Goal: Information Seeking & Learning: Find specific fact

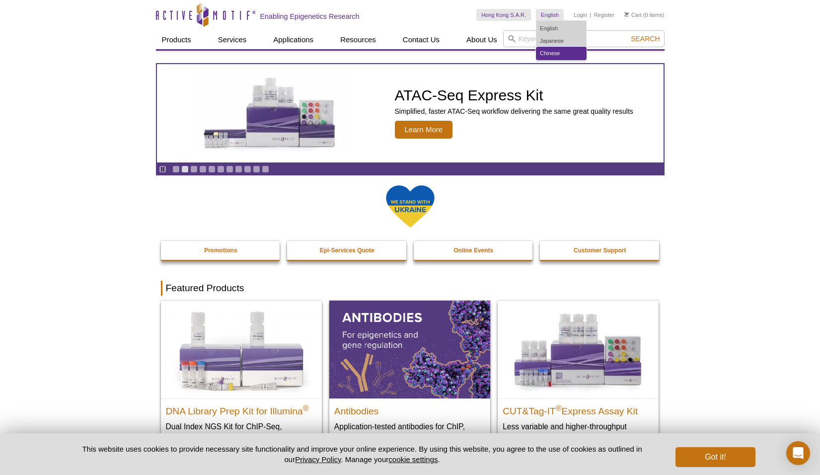
click at [553, 52] on link "Chinese" at bounding box center [562, 53] width 50 height 12
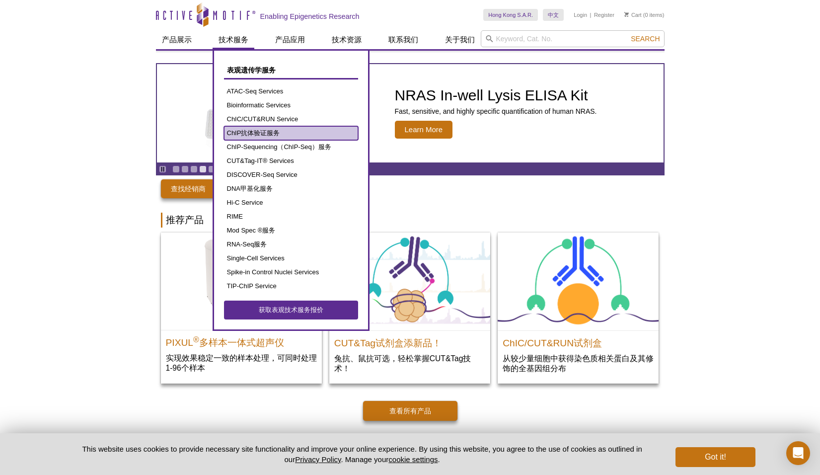
click at [269, 129] on link "ChIP抗体验证服务" at bounding box center [291, 133] width 134 height 14
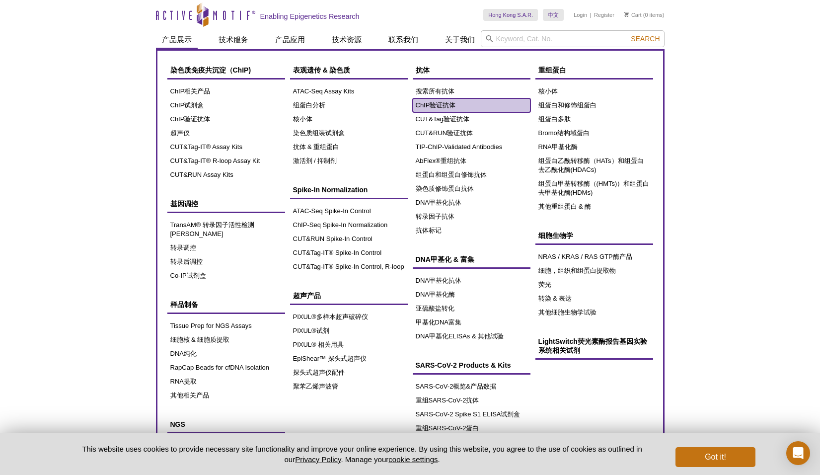
click at [439, 107] on link "ChIP验证抗体" at bounding box center [472, 105] width 118 height 14
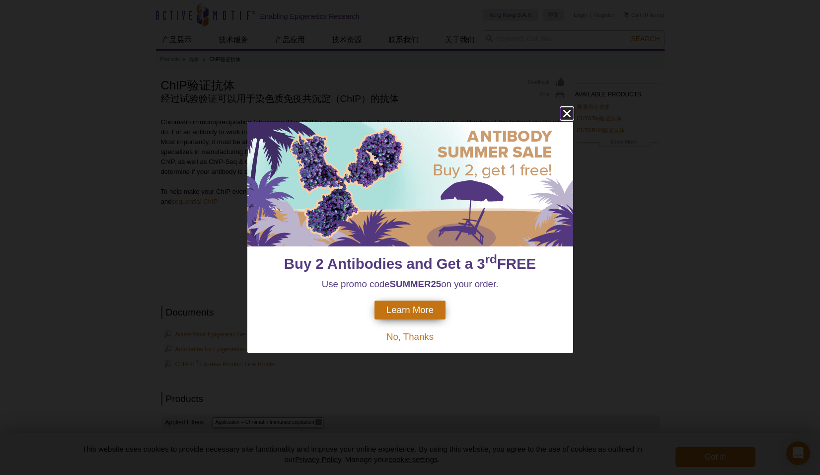
click at [570, 113] on icon "close" at bounding box center [567, 113] width 12 height 12
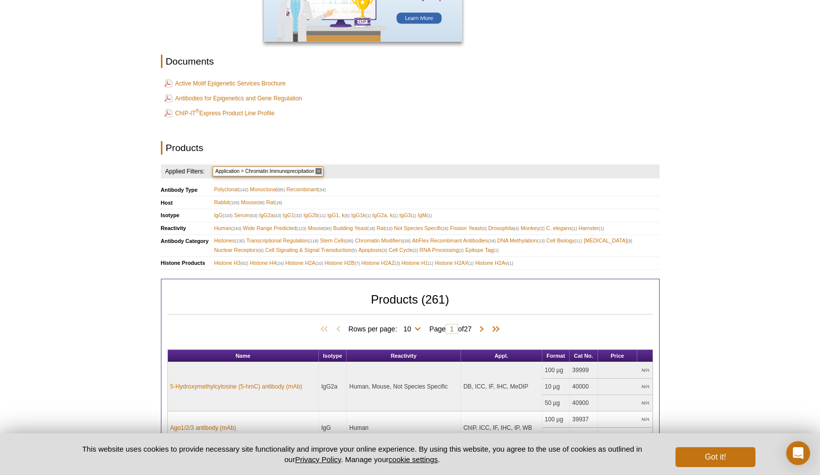
scroll to position [199, 0]
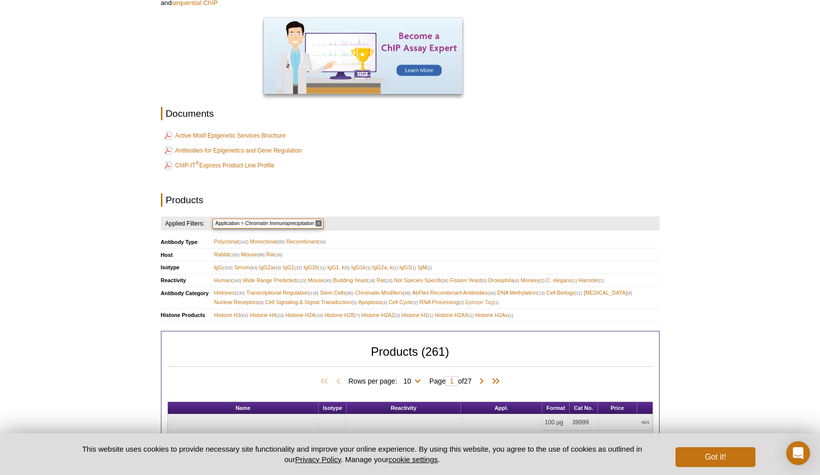
click at [490, 305] on span "Epitope Tag (1)" at bounding box center [482, 302] width 33 height 9
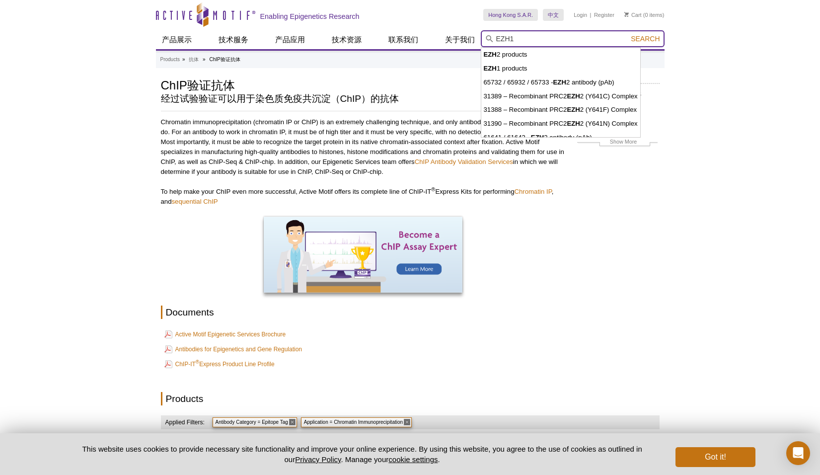
type input "EZH1"
click at [628, 34] on button "Search" at bounding box center [645, 38] width 35 height 9
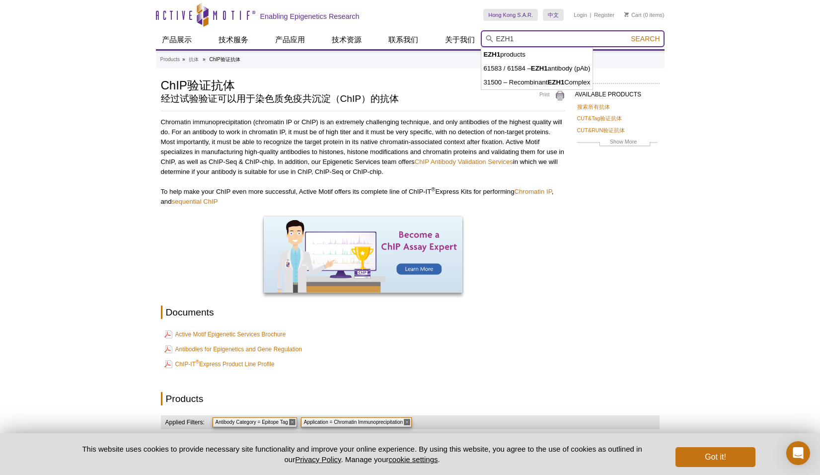
click at [566, 42] on input "EZH1" at bounding box center [573, 38] width 184 height 17
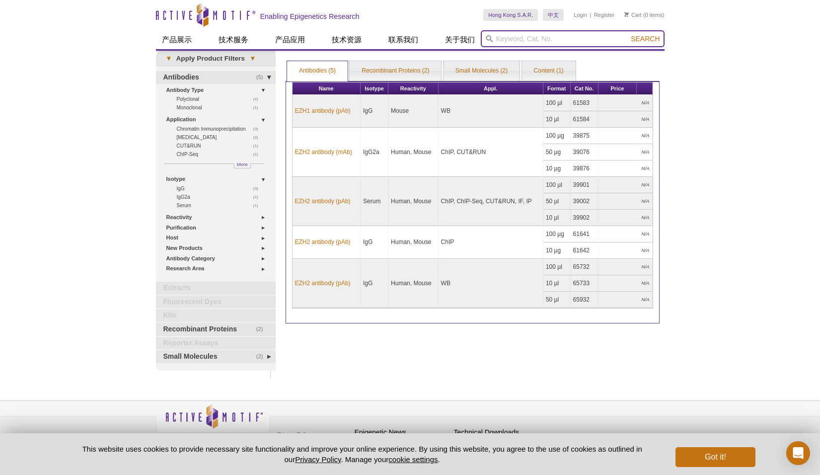
click at [555, 34] on input "search" at bounding box center [573, 38] width 184 height 17
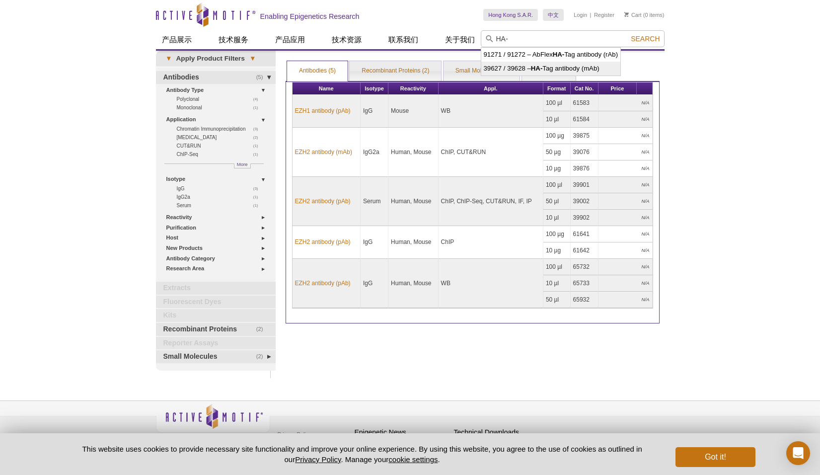
click at [553, 71] on li "39627 / 39628 – HA- Tag antibody (mAb)" at bounding box center [552, 69] width 140 height 14
type input "39627 / 39628 – HA-Tag antibody (mAb)"
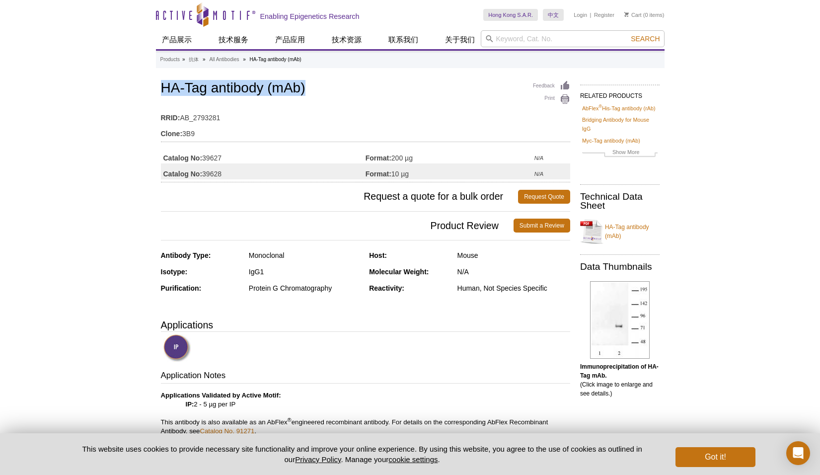
drag, startPoint x: 165, startPoint y: 84, endPoint x: 313, endPoint y: 85, distance: 147.6
click at [313, 85] on h1 "HA-Tag antibody (mAb)" at bounding box center [365, 89] width 409 height 17
click at [335, 109] on td "RRID: AB_2793281" at bounding box center [365, 115] width 409 height 16
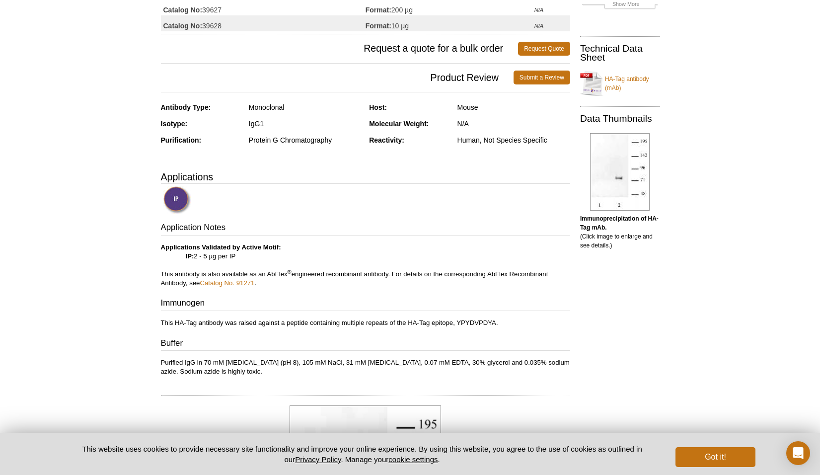
scroll to position [149, 0]
drag, startPoint x: 238, startPoint y: 255, endPoint x: 230, endPoint y: 254, distance: 8.5
click at [232, 254] on p "Applications Validated by Active Motif: IP: 2 - 5 µg per IP This antibody is al…" at bounding box center [365, 264] width 409 height 45
click at [367, 236] on div "Application Notes Applications Validated by Active Motif: IP: 2 - 5 µg per IP T…" at bounding box center [365, 298] width 409 height 155
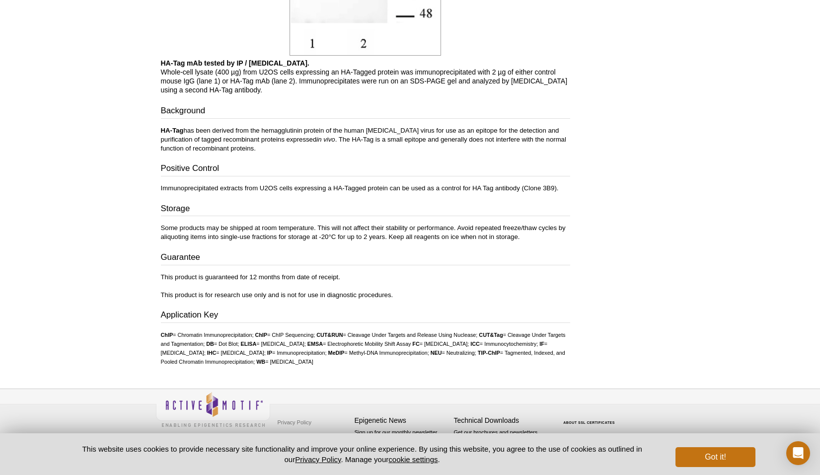
scroll to position [696, 0]
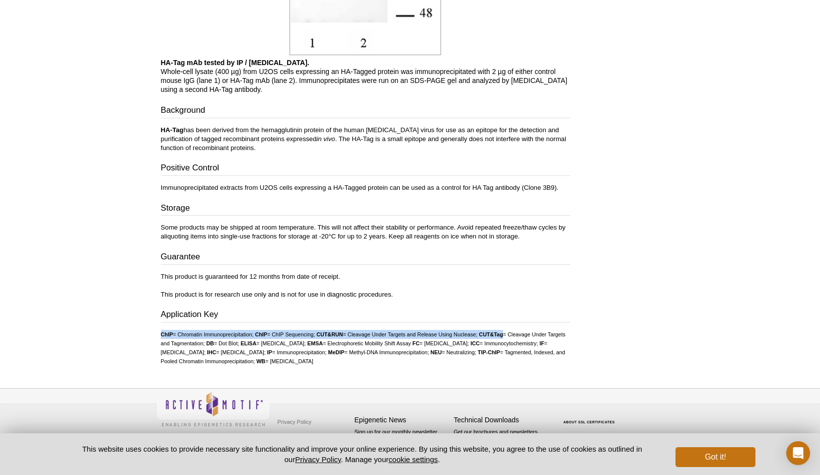
drag, startPoint x: 162, startPoint y: 337, endPoint x: 508, endPoint y: 336, distance: 346.4
click at [508, 336] on ul "ChIP = Chromatin Immunoprecipitation; ChIP = ChIP Sequencing; CUT&RUN = Cleavag…" at bounding box center [365, 348] width 409 height 36
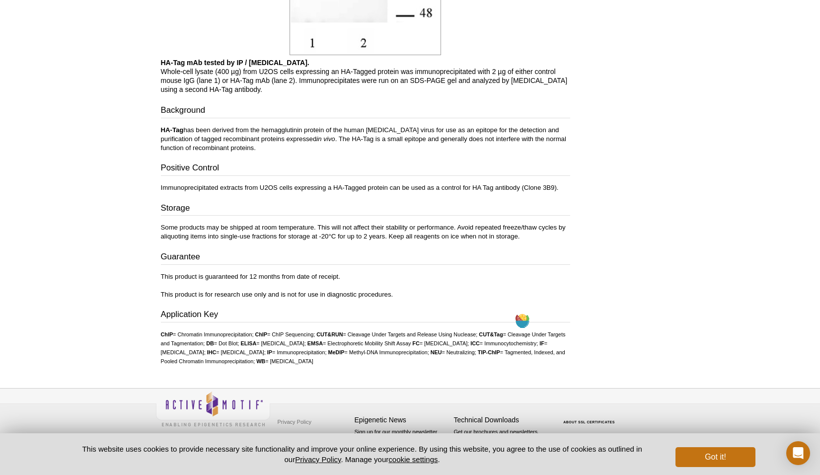
click at [469, 340] on li "FC = [MEDICAL_DATA];" at bounding box center [440, 343] width 57 height 6
click at [733, 463] on button "Got it!" at bounding box center [716, 457] width 80 height 20
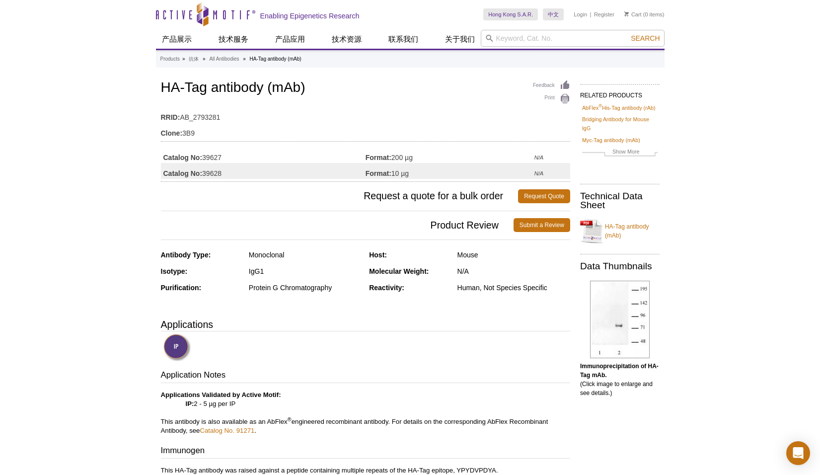
scroll to position [0, 0]
